Goal: Transaction & Acquisition: Purchase product/service

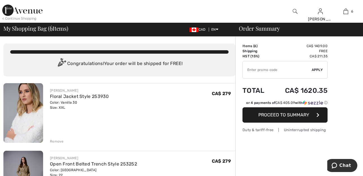
click at [24, 10] on img at bounding box center [22, 10] width 40 height 11
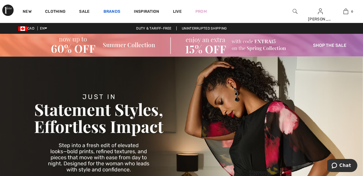
click at [115, 10] on link "Brands" at bounding box center [111, 12] width 17 height 6
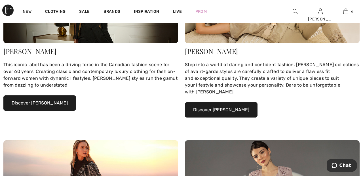
scroll to position [140, 0]
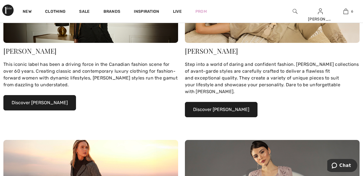
click at [59, 102] on button "Discover Joseph Ribkoff" at bounding box center [39, 102] width 73 height 15
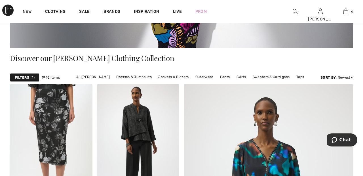
scroll to position [123, 0]
click at [176, 75] on link "Jackets & Blazers" at bounding box center [173, 76] width 36 height 7
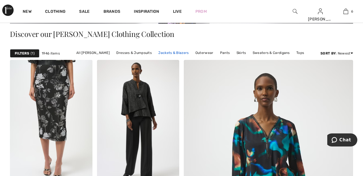
scroll to position [150, 0]
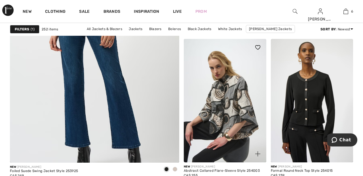
click at [231, 104] on img at bounding box center [225, 100] width 82 height 123
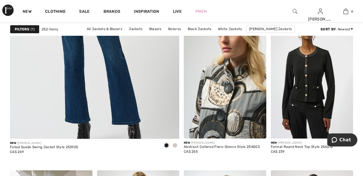
scroll to position [1453, 0]
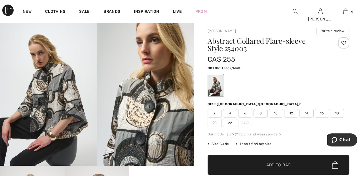
scroll to position [35, 0]
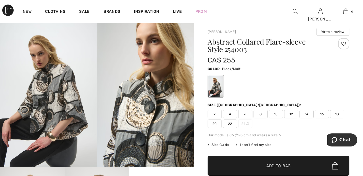
click at [345, 44] on div at bounding box center [343, 43] width 11 height 11
click at [215, 123] on span "20" at bounding box center [214, 123] width 14 height 8
click at [284, 167] on span "Add to Bag" at bounding box center [278, 166] width 24 height 6
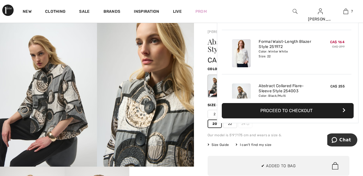
scroll to position [238, 0]
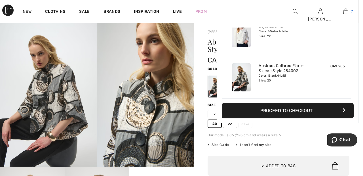
click at [349, 12] on link "7" at bounding box center [345, 11] width 25 height 7
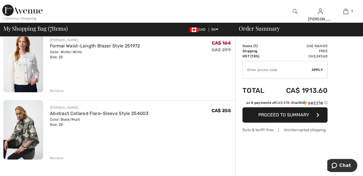
scroll to position [387, 0]
